Goal: Information Seeking & Learning: Compare options

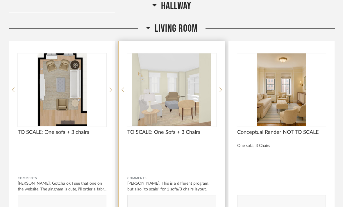
scroll to position [1072, 0]
click at [176, 82] on img "0" at bounding box center [171, 90] width 89 height 73
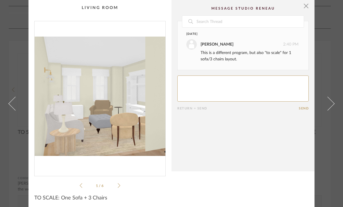
click at [120, 186] on icon at bounding box center [119, 185] width 3 height 5
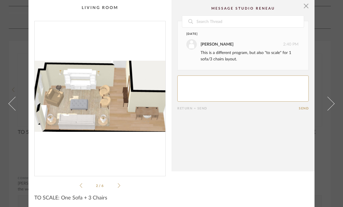
click at [119, 186] on icon at bounding box center [119, 185] width 3 height 5
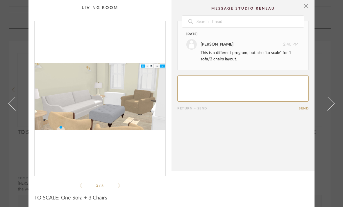
click at [119, 187] on icon at bounding box center [119, 185] width 3 height 5
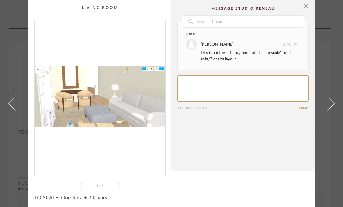
click at [119, 187] on icon at bounding box center [119, 185] width 3 height 5
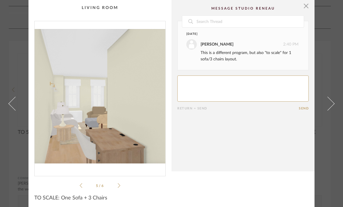
click at [119, 187] on icon at bounding box center [119, 185] width 3 height 5
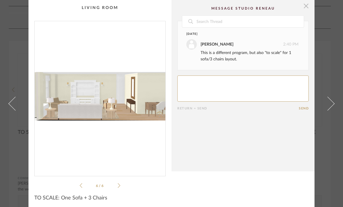
click at [306, 6] on span "button" at bounding box center [307, 6] width 12 height 12
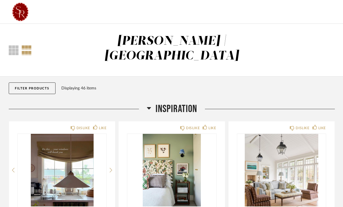
scroll to position [1072, 0]
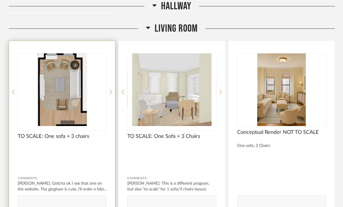
click at [68, 104] on img "0" at bounding box center [62, 90] width 89 height 73
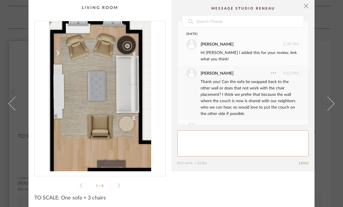
scroll to position [280, 0]
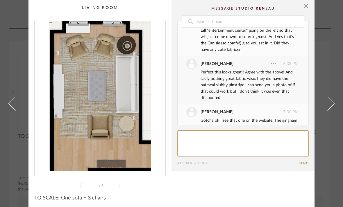
click at [120, 185] on icon at bounding box center [119, 185] width 3 height 5
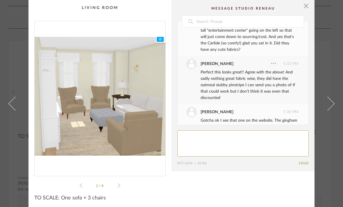
click at [120, 185] on icon at bounding box center [119, 185] width 3 height 5
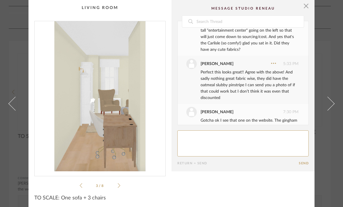
click at [120, 185] on icon at bounding box center [119, 185] width 3 height 5
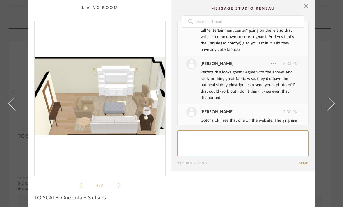
click at [120, 186] on div "4 / 8" at bounding box center [99, 105] width 131 height 168
click at [121, 186] on div "4 / 8" at bounding box center [99, 105] width 131 height 168
click at [118, 189] on ul "4 / 8" at bounding box center [100, 185] width 41 height 7
click at [119, 187] on icon at bounding box center [119, 185] width 3 height 5
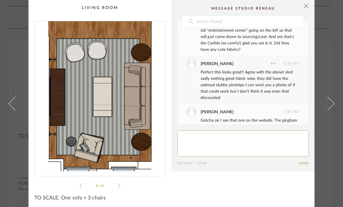
click at [119, 187] on icon at bounding box center [119, 185] width 3 height 5
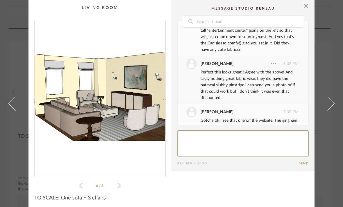
click at [119, 187] on icon at bounding box center [119, 185] width 3 height 5
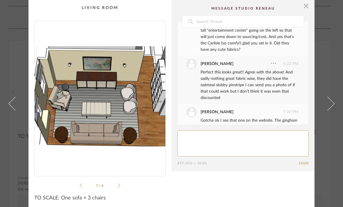
click at [119, 187] on icon at bounding box center [119, 185] width 3 height 5
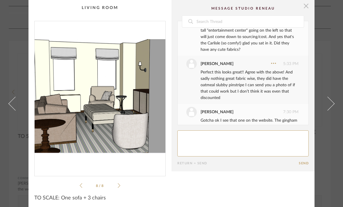
click at [306, 3] on span "button" at bounding box center [307, 6] width 12 height 12
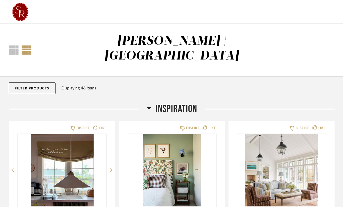
scroll to position [1072, 0]
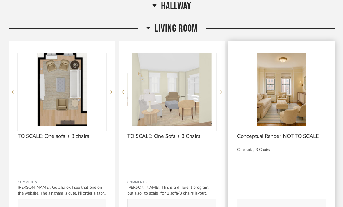
click at [0, 0] on img at bounding box center [0, 0] width 0 height 0
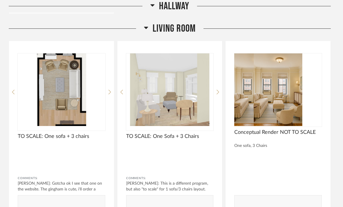
scroll to position [0, 0]
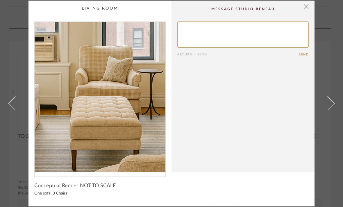
click at [99, 119] on img "0" at bounding box center [100, 97] width 131 height 150
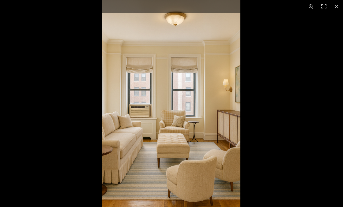
click at [186, 138] on img at bounding box center [171, 103] width 138 height 207
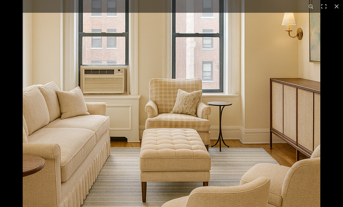
click at [193, 132] on img at bounding box center [172, 64] width 298 height 447
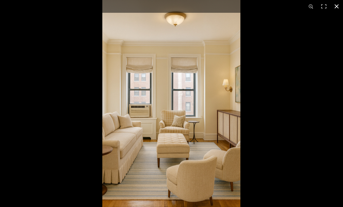
click at [337, 10] on button at bounding box center [336, 6] width 13 height 13
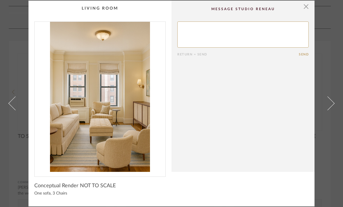
click at [10, 103] on span at bounding box center [15, 104] width 14 height 14
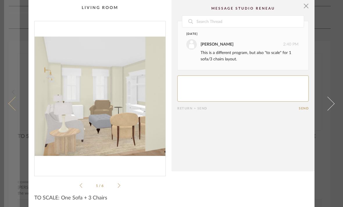
click at [12, 111] on link at bounding box center [12, 103] width 16 height 207
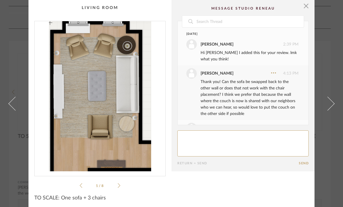
scroll to position [280, 0]
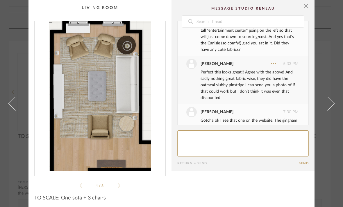
click at [19, 143] on link at bounding box center [12, 103] width 16 height 207
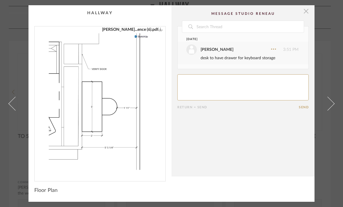
click at [307, 12] on span "button" at bounding box center [307, 11] width 12 height 12
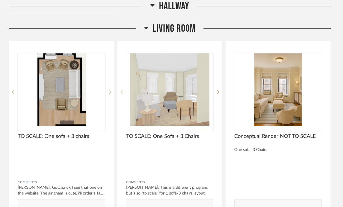
scroll to position [1072, 0]
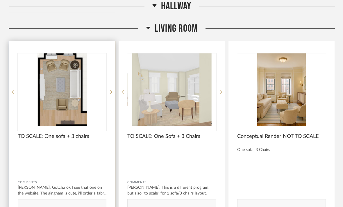
click at [59, 134] on span "TO SCALE: One sofa + 3 chairs" at bounding box center [62, 137] width 89 height 6
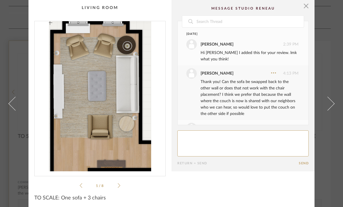
scroll to position [280, 0]
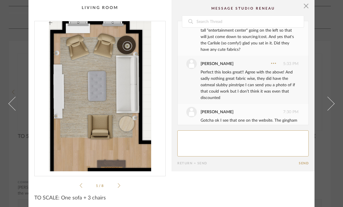
click at [120, 186] on icon at bounding box center [119, 185] width 3 height 5
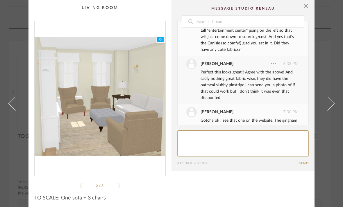
click at [120, 186] on icon at bounding box center [119, 185] width 3 height 5
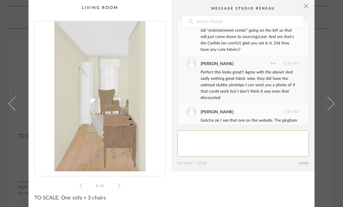
click at [120, 186] on icon at bounding box center [119, 185] width 3 height 5
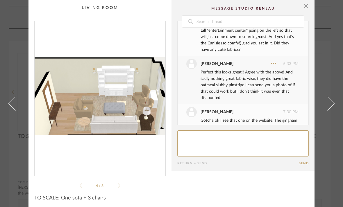
click at [120, 186] on div "4 / 8" at bounding box center [99, 105] width 131 height 168
click at [308, 9] on span "button" at bounding box center [307, 6] width 12 height 12
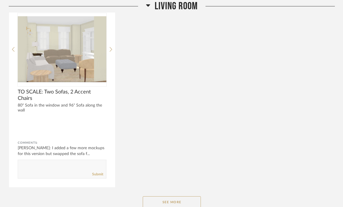
scroll to position [1302, 0]
click at [187, 197] on button "See More" at bounding box center [172, 203] width 58 height 12
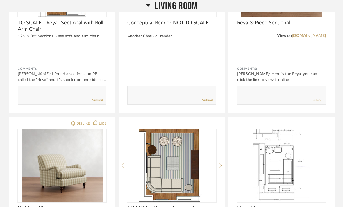
scroll to position [1562, 0]
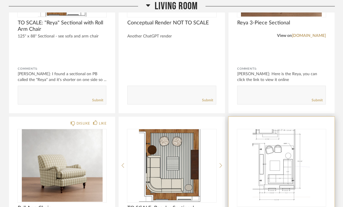
click at [0, 0] on img at bounding box center [0, 0] width 0 height 0
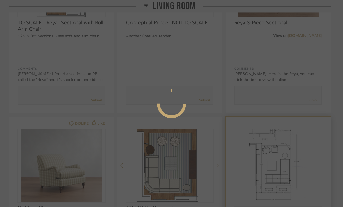
scroll to position [0, 0]
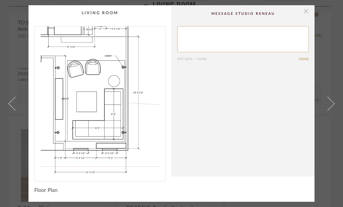
click at [304, 14] on span "button" at bounding box center [307, 11] width 12 height 12
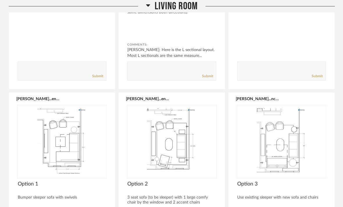
scroll to position [1776, 0]
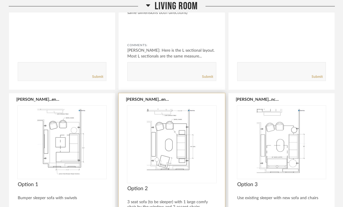
click at [0, 0] on img at bounding box center [0, 0] width 0 height 0
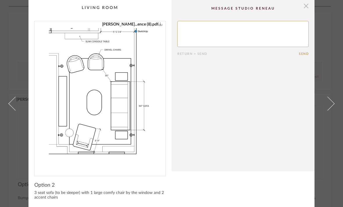
click at [309, 8] on span "button" at bounding box center [307, 6] width 12 height 12
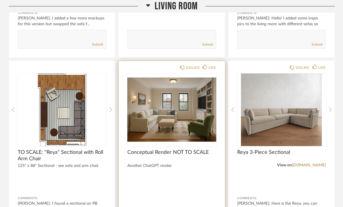
scroll to position [1432, 0]
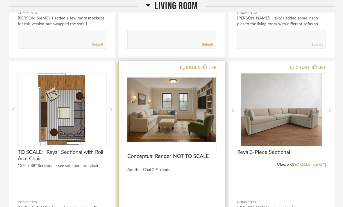
click at [0, 0] on img at bounding box center [0, 0] width 0 height 0
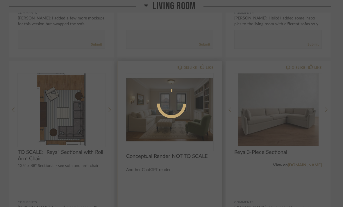
scroll to position [0, 0]
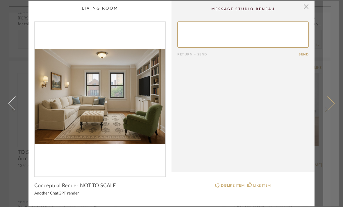
click at [332, 37] on link at bounding box center [332, 104] width 16 height 206
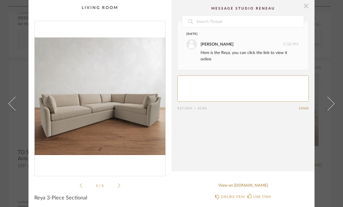
click at [309, 6] on span "button" at bounding box center [307, 6] width 12 height 12
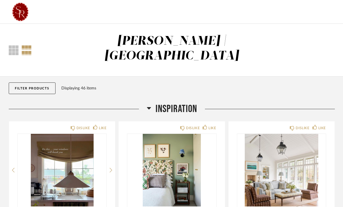
scroll to position [1432, 0]
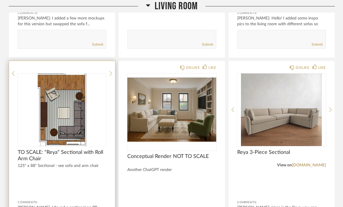
click at [0, 0] on img at bounding box center [0, 0] width 0 height 0
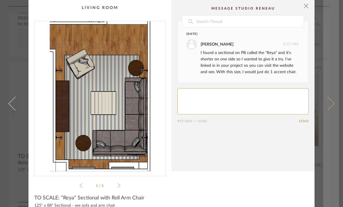
click at [328, 101] on link at bounding box center [332, 103] width 16 height 207
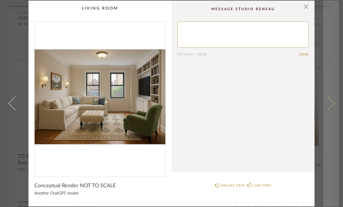
click at [327, 100] on span at bounding box center [328, 104] width 14 height 14
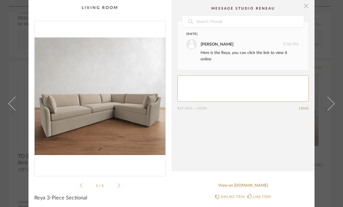
click at [309, 10] on span "button" at bounding box center [307, 6] width 12 height 12
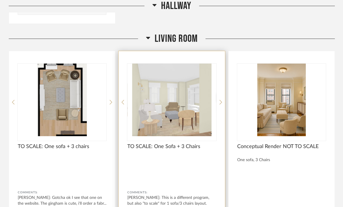
scroll to position [1062, 0]
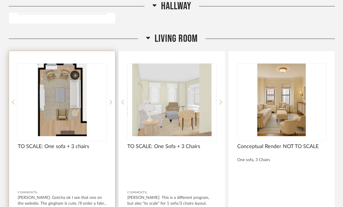
click at [78, 107] on img "0" at bounding box center [62, 100] width 89 height 73
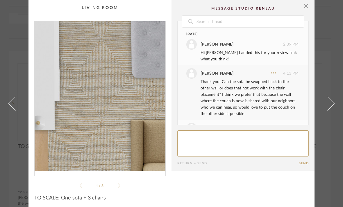
scroll to position [280, 0]
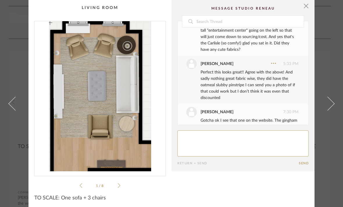
click at [119, 187] on icon at bounding box center [119, 185] width 3 height 5
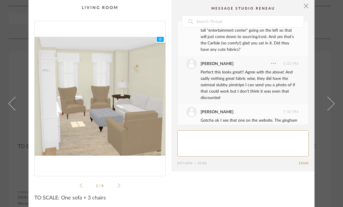
click at [119, 188] on icon at bounding box center [119, 185] width 3 height 5
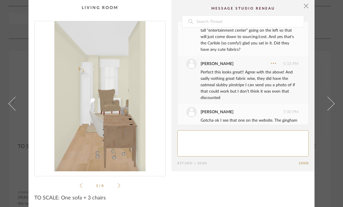
click at [119, 188] on icon at bounding box center [119, 185] width 3 height 5
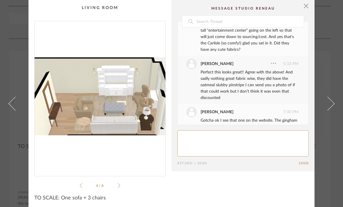
click at [120, 189] on ul "4 / 8" at bounding box center [100, 185] width 41 height 7
click at [120, 188] on icon at bounding box center [119, 185] width 3 height 5
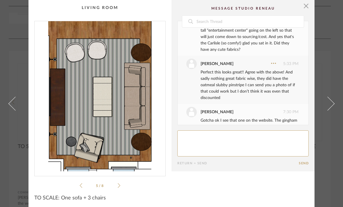
click at [81, 187] on icon at bounding box center [81, 185] width 3 height 5
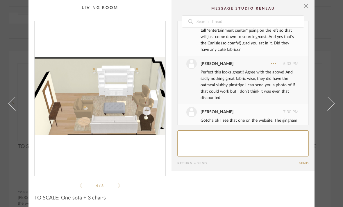
click at [118, 189] on ul "4 / 8" at bounding box center [100, 185] width 41 height 7
click at [120, 187] on icon at bounding box center [119, 185] width 3 height 5
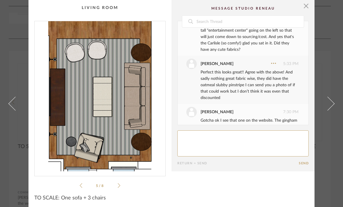
click at [120, 187] on icon at bounding box center [119, 185] width 3 height 5
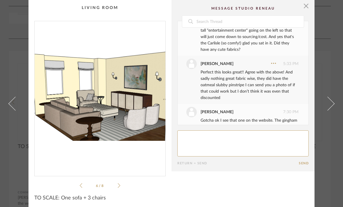
click at [120, 187] on icon at bounding box center [119, 185] width 3 height 5
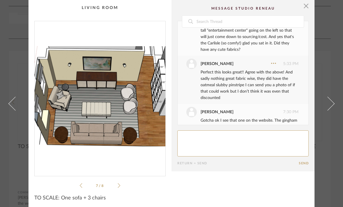
click at [119, 187] on icon at bounding box center [119, 185] width 3 height 5
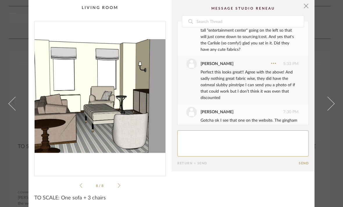
click at [119, 187] on icon at bounding box center [119, 185] width 3 height 5
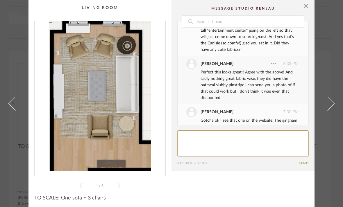
click at [119, 187] on icon at bounding box center [119, 185] width 3 height 5
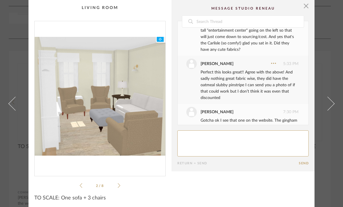
click at [119, 187] on icon at bounding box center [119, 185] width 3 height 5
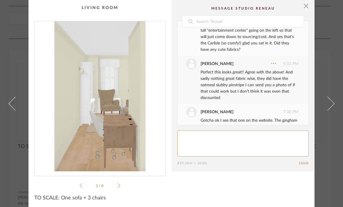
click at [119, 187] on icon at bounding box center [119, 185] width 3 height 5
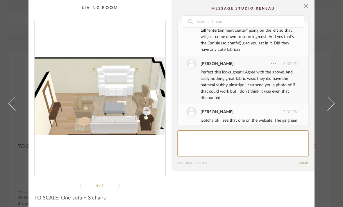
click at [119, 187] on icon at bounding box center [119, 185] width 3 height 5
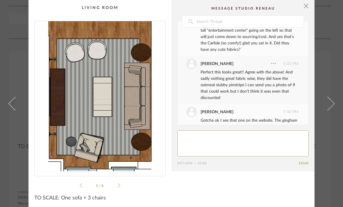
click at [119, 187] on icon at bounding box center [119, 185] width 3 height 5
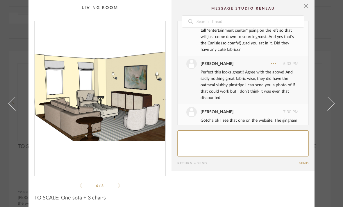
click at [119, 187] on icon at bounding box center [119, 185] width 3 height 5
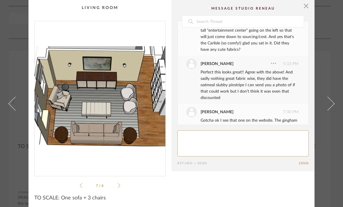
click at [119, 187] on icon at bounding box center [119, 185] width 3 height 5
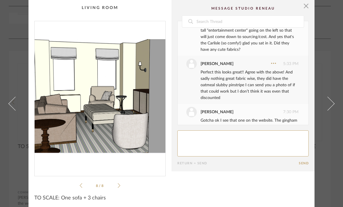
click at [119, 187] on icon at bounding box center [119, 185] width 3 height 5
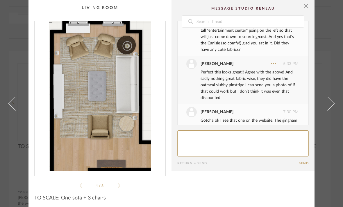
click at [119, 188] on icon at bounding box center [119, 185] width 3 height 5
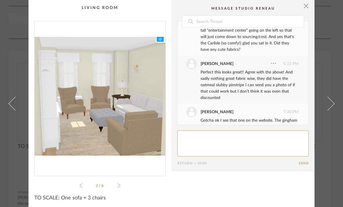
click at [119, 188] on icon at bounding box center [119, 185] width 3 height 5
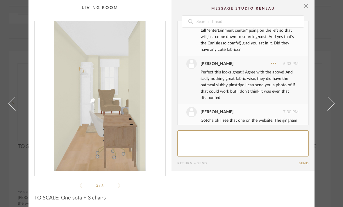
click at [119, 188] on icon at bounding box center [119, 185] width 3 height 5
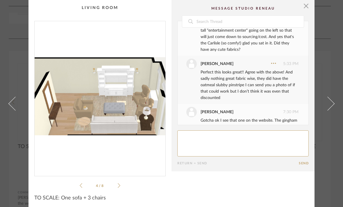
click at [119, 188] on icon at bounding box center [119, 185] width 3 height 5
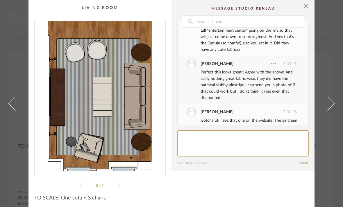
click at [119, 188] on icon at bounding box center [119, 185] width 3 height 5
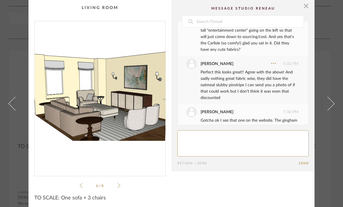
click at [120, 188] on icon at bounding box center [119, 185] width 3 height 5
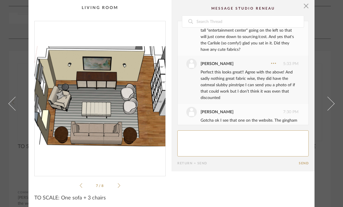
click at [120, 188] on icon at bounding box center [119, 185] width 3 height 5
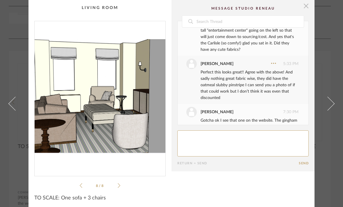
click at [307, 5] on span "button" at bounding box center [307, 6] width 12 height 12
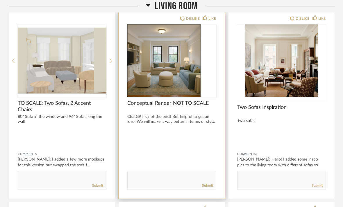
scroll to position [1291, 0]
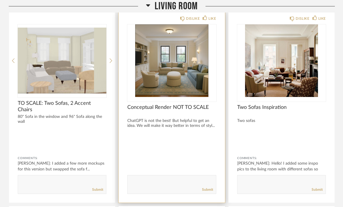
click at [166, 57] on img "0" at bounding box center [171, 60] width 89 height 73
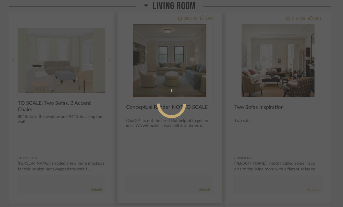
scroll to position [0, 0]
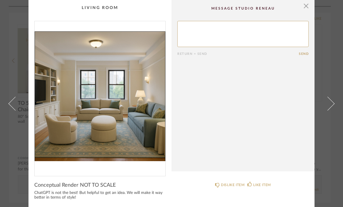
click at [332, 102] on span at bounding box center [328, 104] width 14 height 14
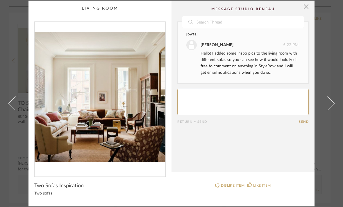
click at [332, 102] on span at bounding box center [328, 104] width 14 height 14
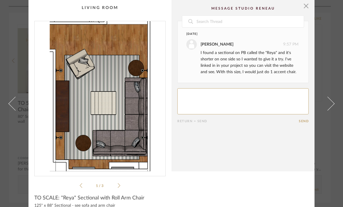
click at [332, 102] on link at bounding box center [332, 103] width 16 height 207
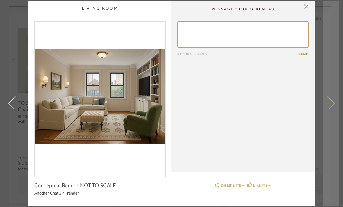
click at [332, 102] on span at bounding box center [328, 104] width 14 height 14
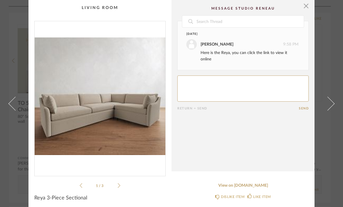
click at [332, 102] on span at bounding box center [328, 104] width 14 height 14
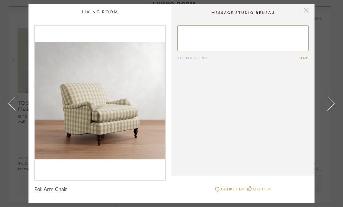
click at [307, 13] on span "button" at bounding box center [307, 10] width 12 height 12
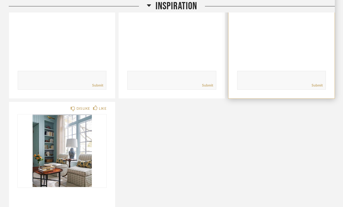
scroll to position [202, 0]
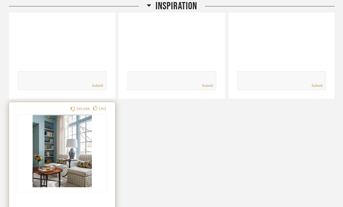
click at [0, 0] on img at bounding box center [0, 0] width 0 height 0
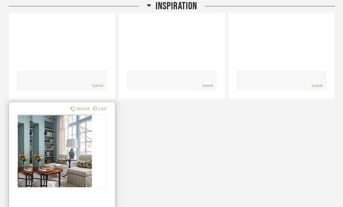
scroll to position [0, 0]
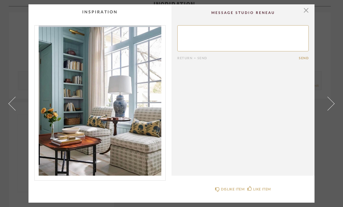
click at [14, 111] on link at bounding box center [12, 103] width 16 height 199
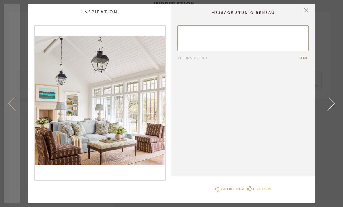
click at [11, 108] on link at bounding box center [12, 103] width 16 height 199
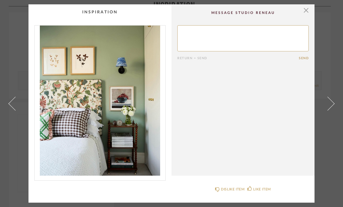
click at [13, 109] on link at bounding box center [12, 103] width 16 height 199
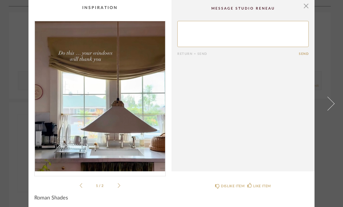
click at [13, 109] on div "× 1 / 2 Return = Send Send Roman Shades DISLIKE ITEM LIKE ITEM" at bounding box center [171, 105] width 335 height 210
click at [119, 187] on icon at bounding box center [119, 186] width 3 height 5
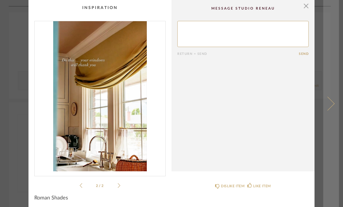
click at [332, 102] on link at bounding box center [332, 103] width 16 height 207
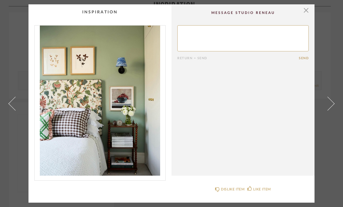
click at [332, 102] on span at bounding box center [328, 104] width 14 height 14
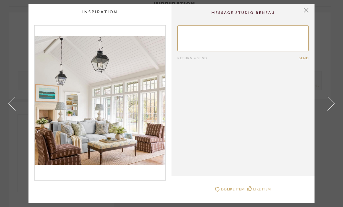
click at [332, 102] on span at bounding box center [328, 104] width 14 height 14
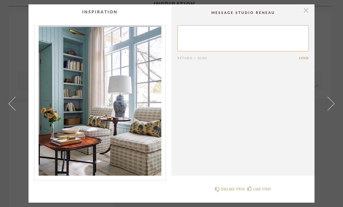
click at [306, 13] on span "button" at bounding box center [307, 10] width 12 height 12
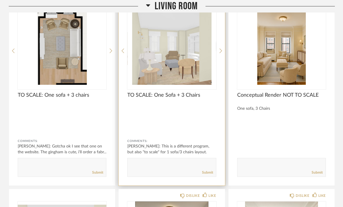
scroll to position [1144, 0]
